Goal: Task Accomplishment & Management: Complete application form

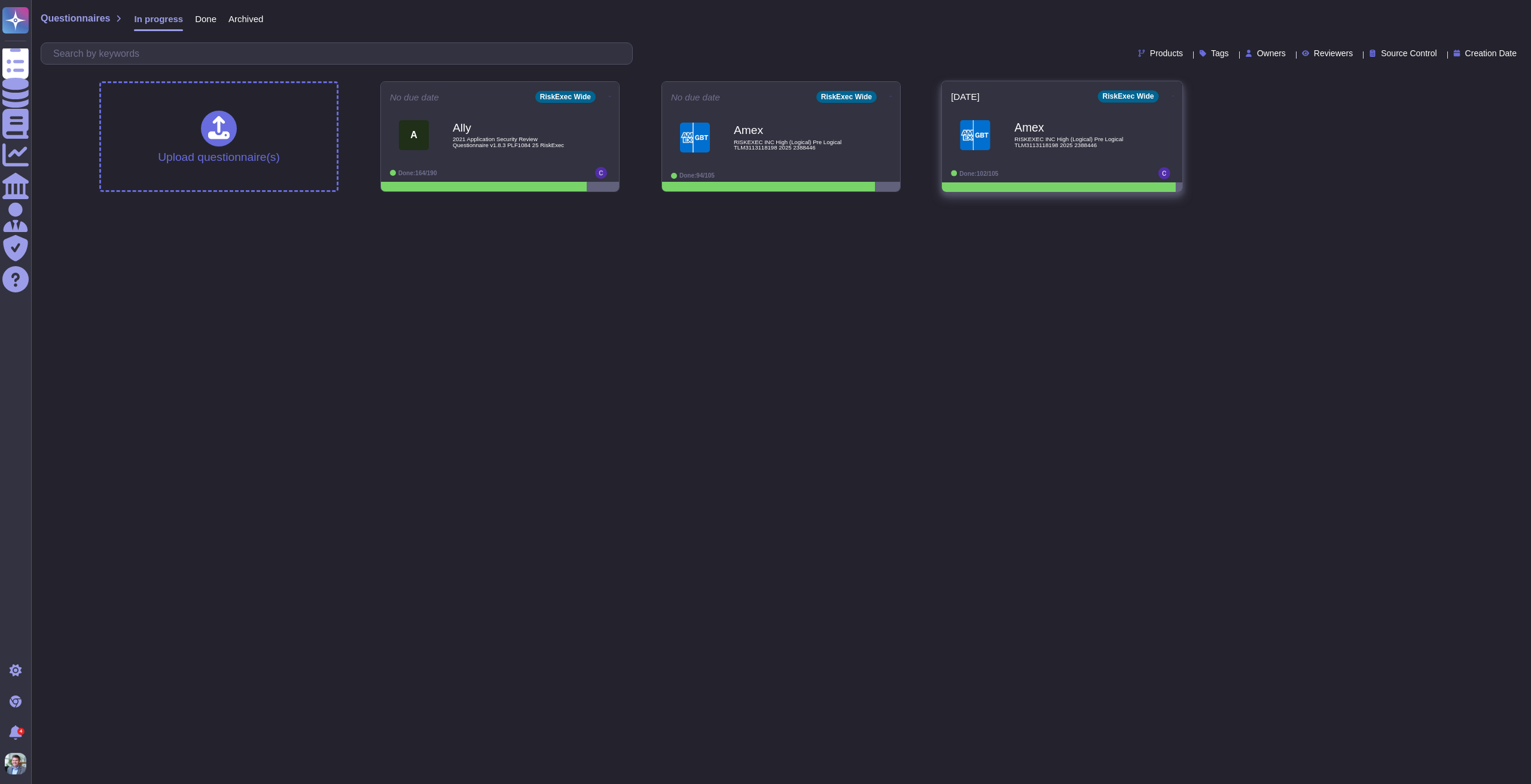
click at [1057, 131] on b "Amex" at bounding box center [1075, 128] width 121 height 11
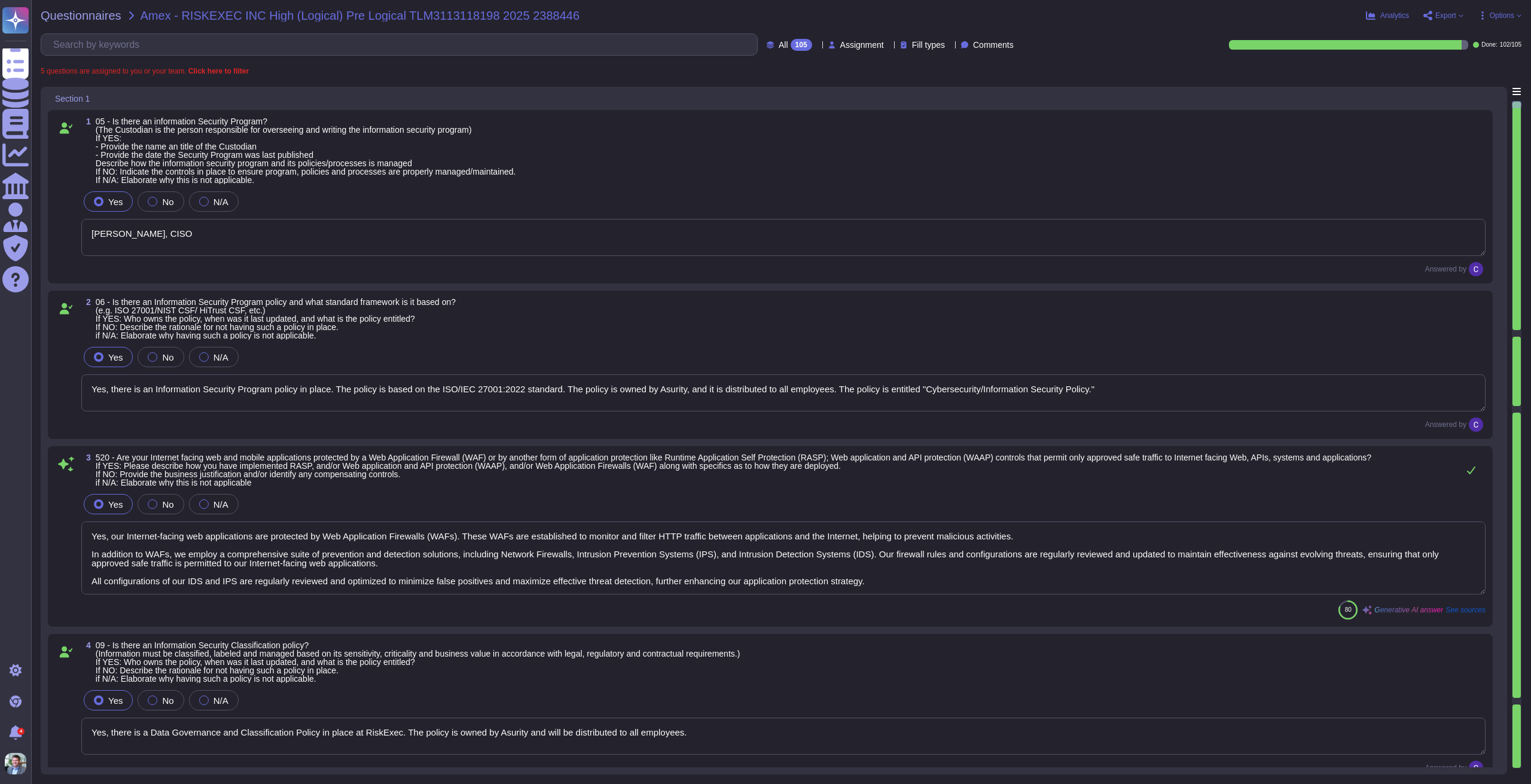
type textarea "[PERSON_NAME], CISO"
type textarea "Yes, there is an Information Security Program policy in place. The policy is ba…"
type textarea "Yes, our Internet-facing web applications are protected by Web Application Fire…"
type textarea "Yes, there is a Data Governance and Classification Policy in place at RiskExec.…"
type textarea "Yes, our organization has a Security Incident Management policy, which is outli…"
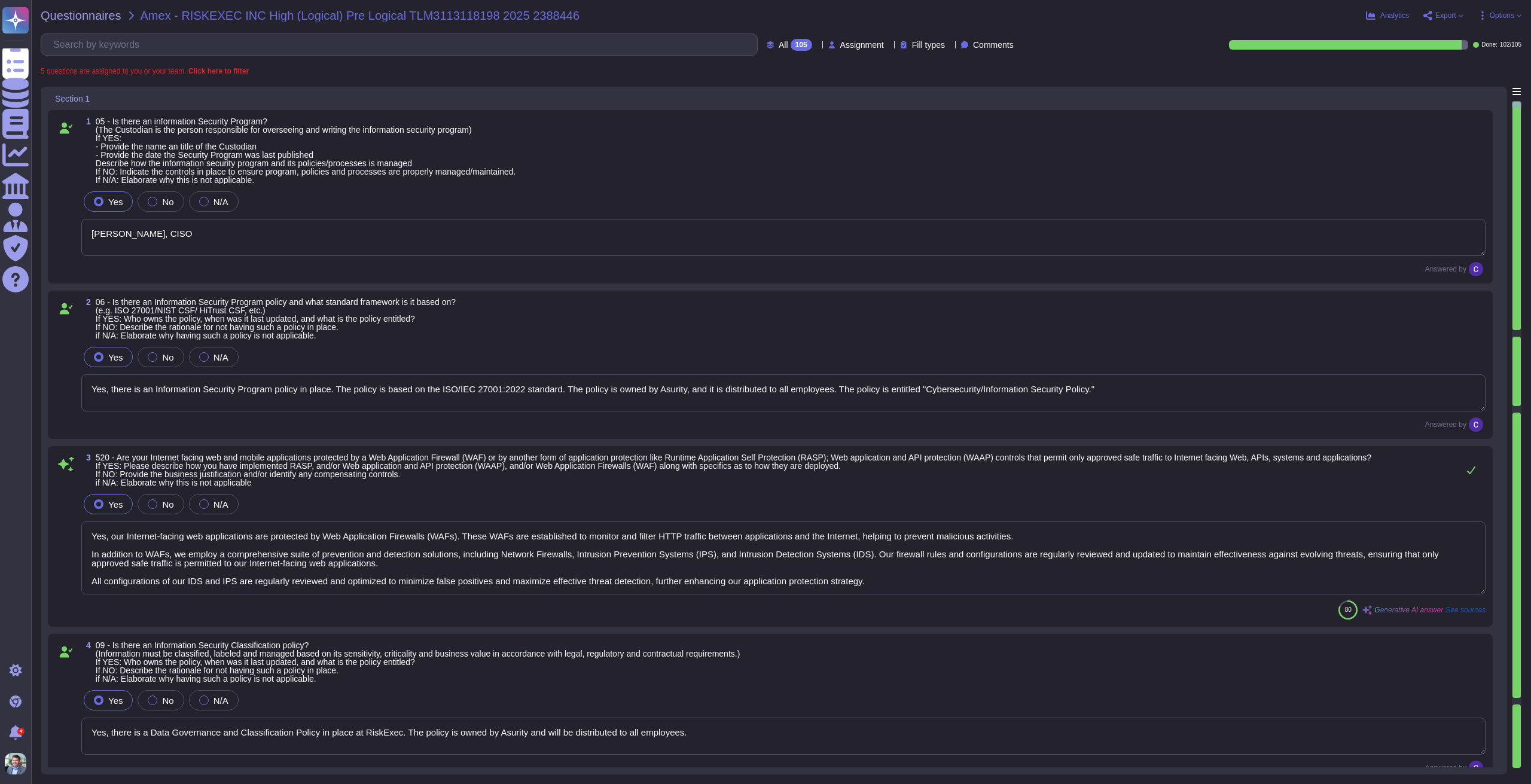
type textarea "Yes, there is an Access Control Policy in place. - The policy is entitled "Acce…"
click at [840, 48] on span "Assignment" at bounding box center [862, 45] width 44 height 8
click at [855, 73] on span "Assigned to me" at bounding box center [849, 73] width 61 height 10
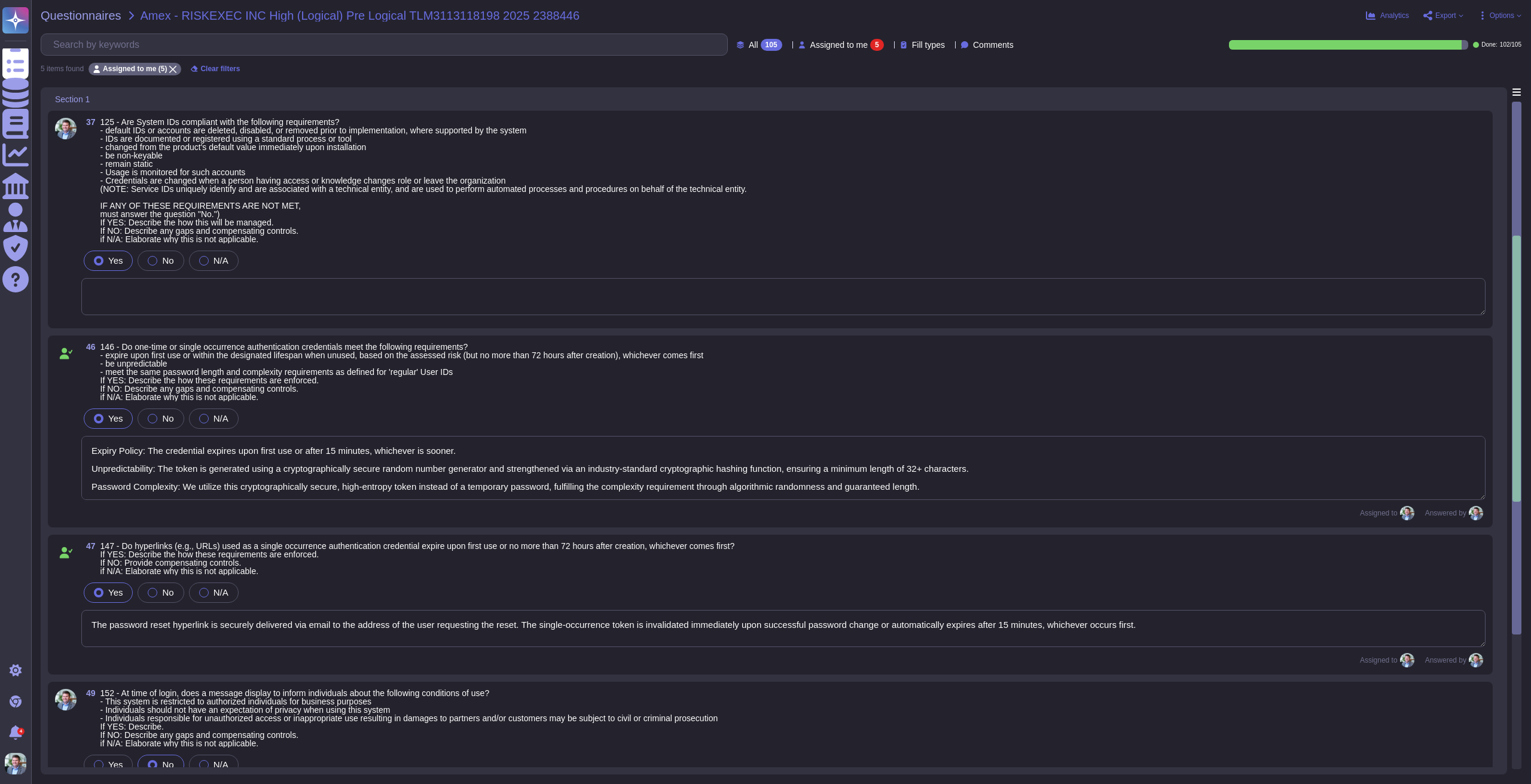
type textarea "Expiry Policy: The credential expires upon first use or after 15 minutes, which…"
type textarea "The password reset hyperlink is securely delivered via email to the address of …"
click at [328, 287] on textarea at bounding box center [783, 296] width 1405 height 37
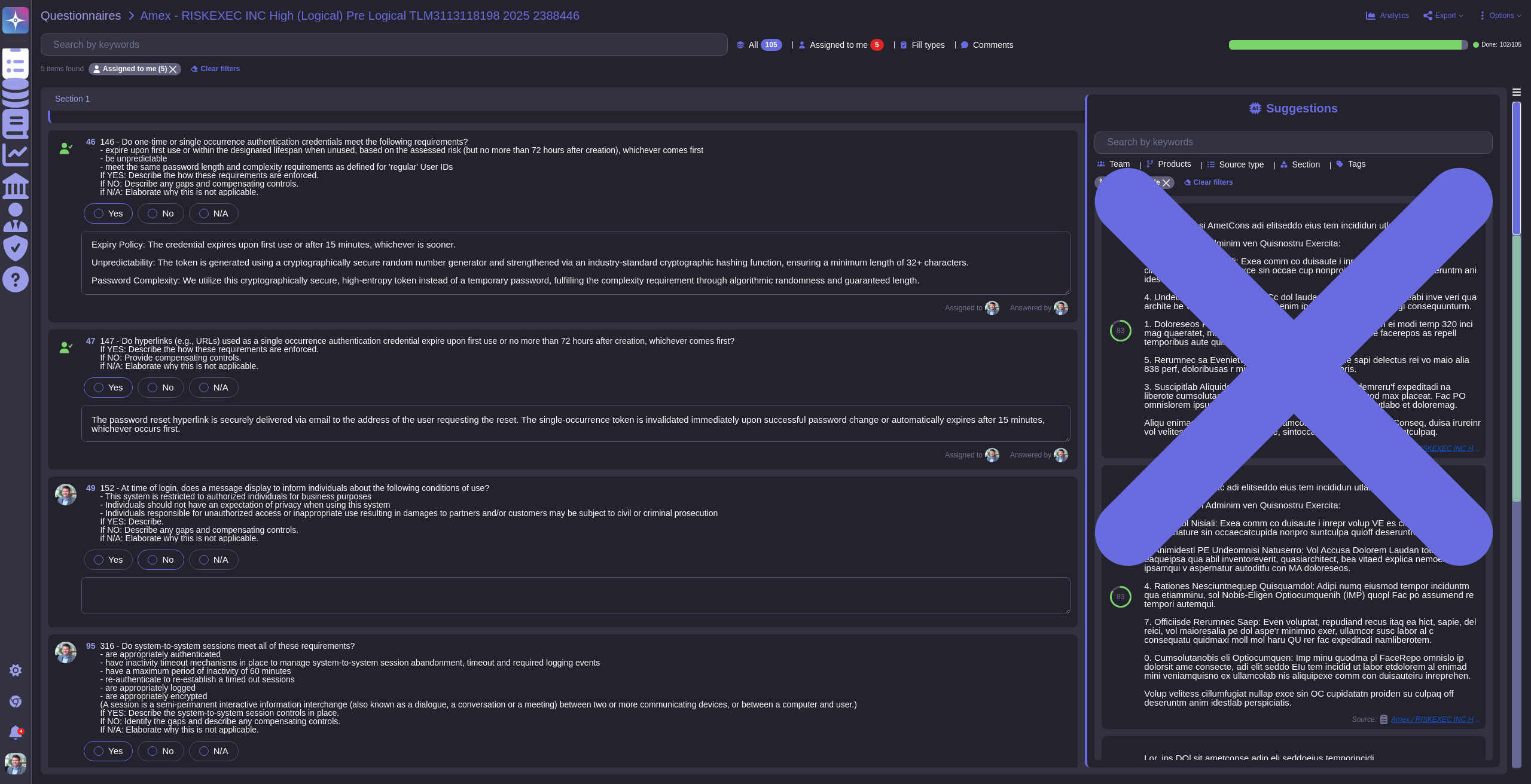
scroll to position [319, 0]
